Goal: Find specific page/section: Find specific page/section

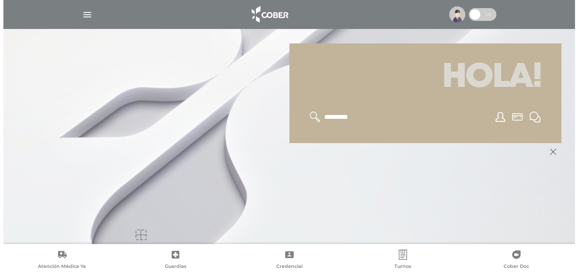
scroll to position [102, 0]
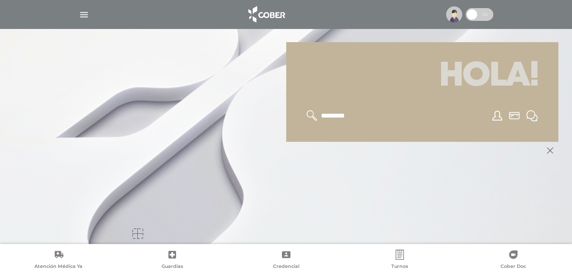
click at [328, 123] on div at bounding box center [422, 115] width 252 height 31
click at [84, 14] on img "button" at bounding box center [84, 14] width 11 height 11
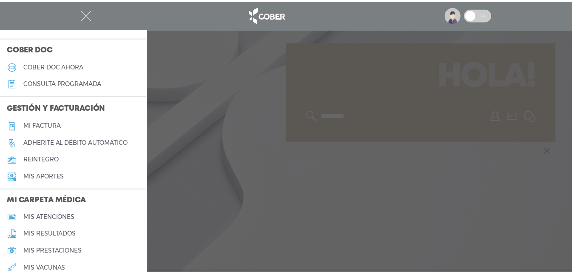
scroll to position [255, 0]
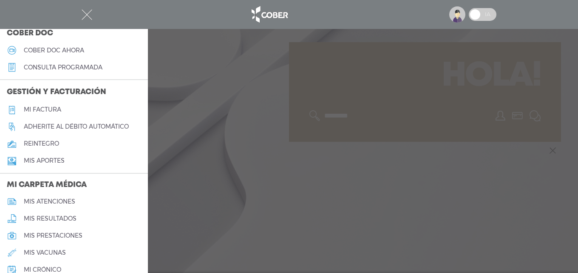
click at [40, 108] on h5 "Mi factura" at bounding box center [42, 109] width 37 height 7
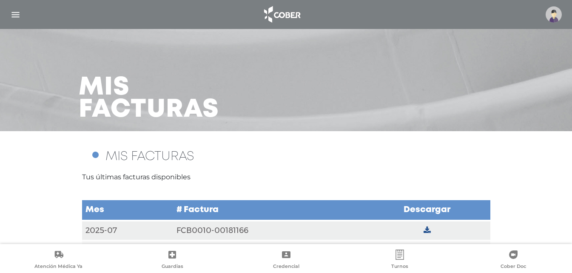
click at [15, 12] on img "button" at bounding box center [15, 14] width 11 height 11
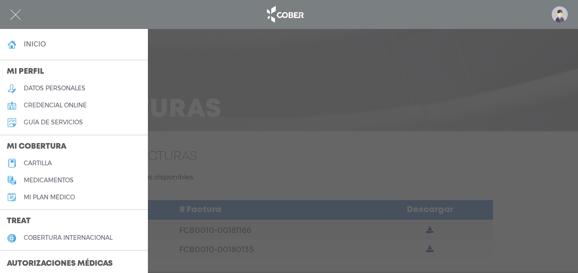
click at [15, 10] on img "button" at bounding box center [15, 14] width 11 height 11
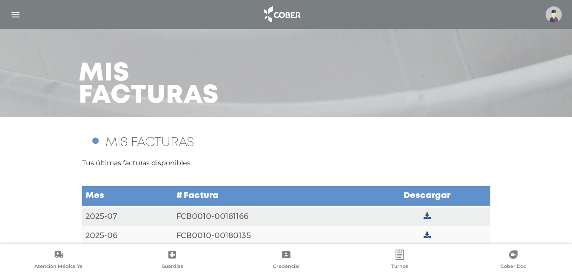
scroll to position [26, 0]
